Goal: Information Seeking & Learning: Learn about a topic

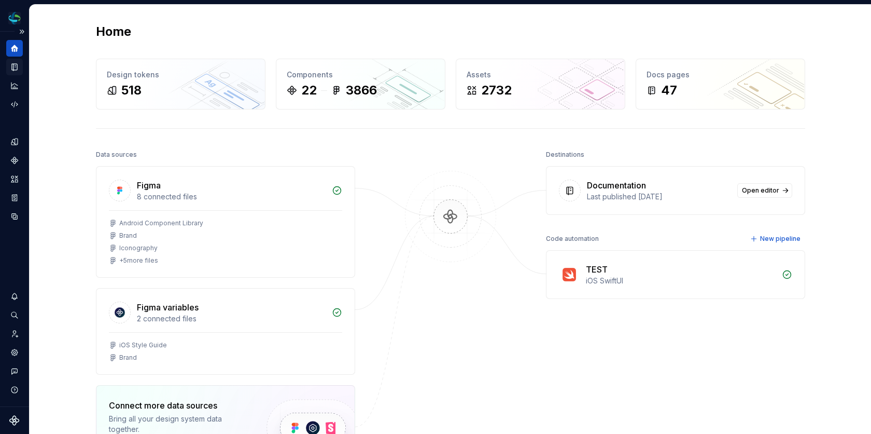
click at [15, 65] on icon "Documentation" at bounding box center [15, 67] width 4 height 6
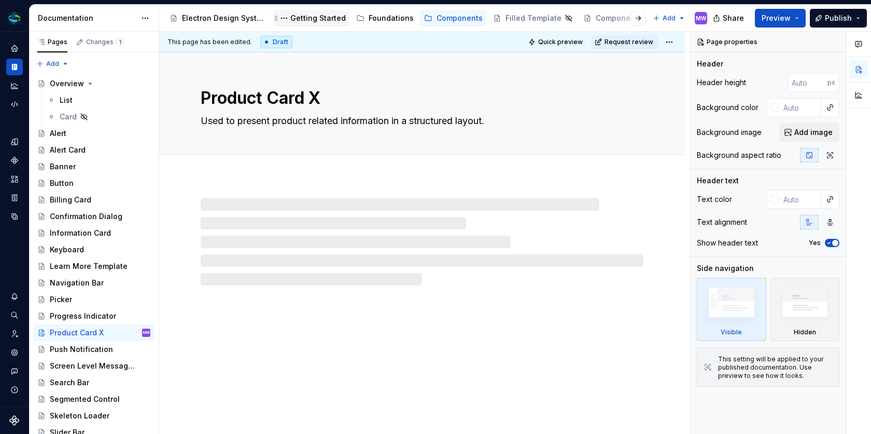
click at [319, 16] on div "Getting Started" at bounding box center [318, 18] width 56 height 10
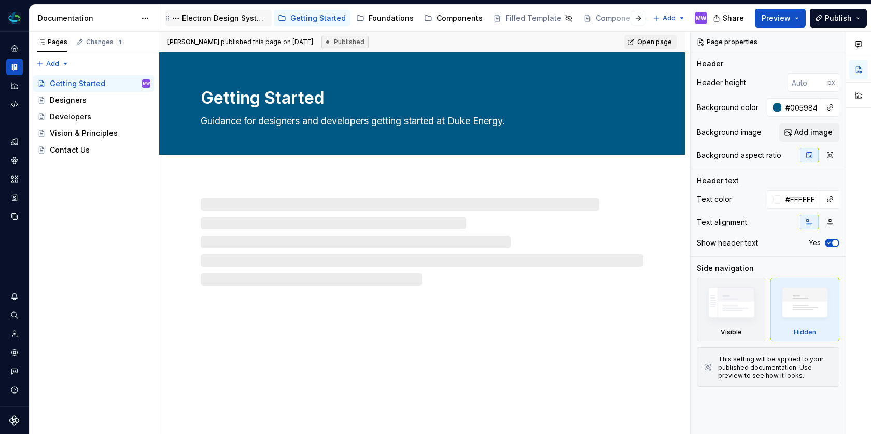
click at [235, 17] on div "Electron Design System - iOS" at bounding box center [225, 18] width 86 height 10
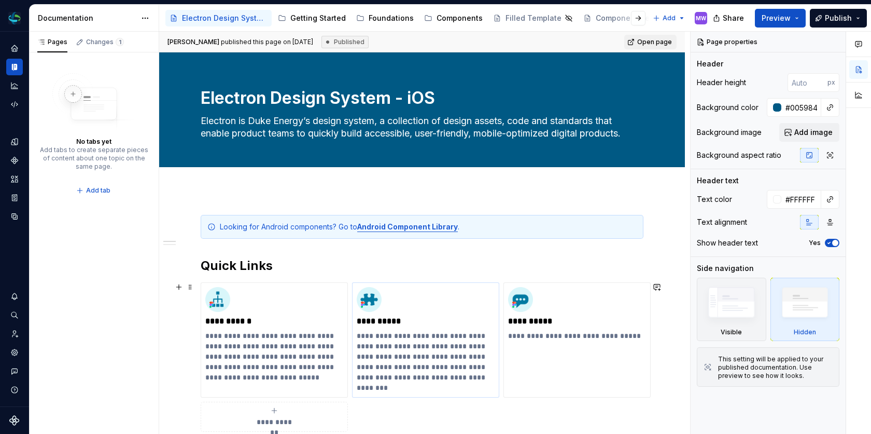
type textarea "*"
